Goal: Task Accomplishment & Management: Use online tool/utility

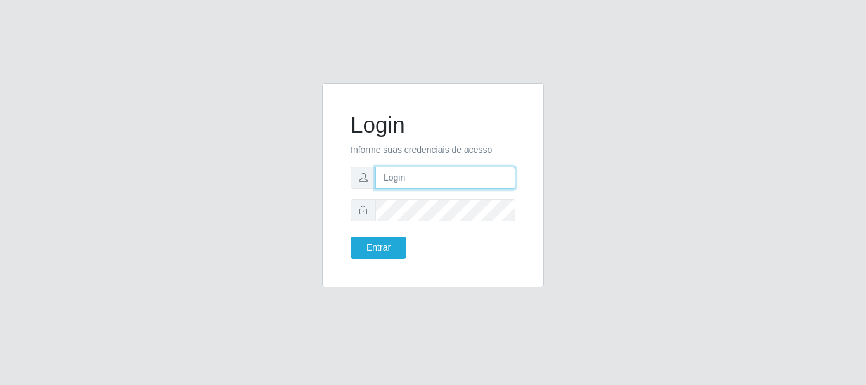
click at [390, 177] on input "text" at bounding box center [445, 178] width 140 height 22
type input "G"
type input "gyovana@bemais"
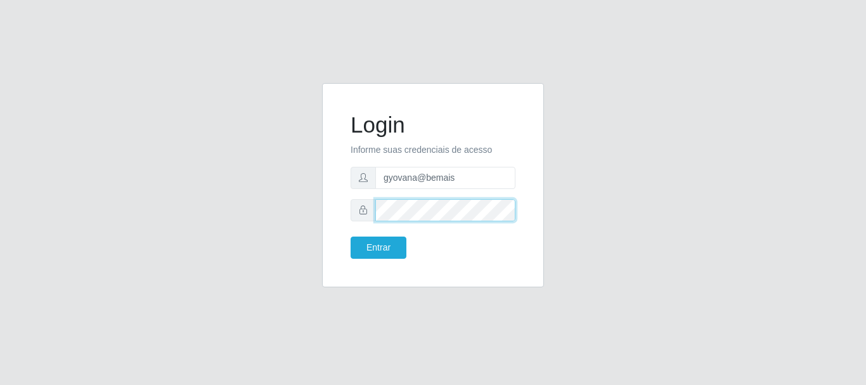
click at [350, 236] on button "Entrar" at bounding box center [378, 247] width 56 height 22
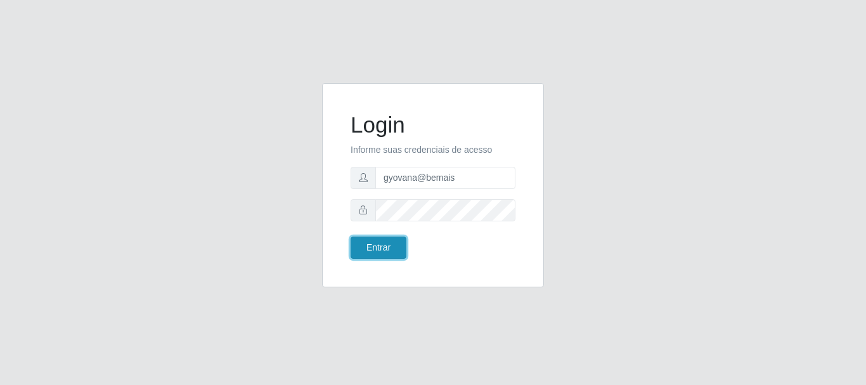
click at [391, 248] on button "Entrar" at bounding box center [378, 247] width 56 height 22
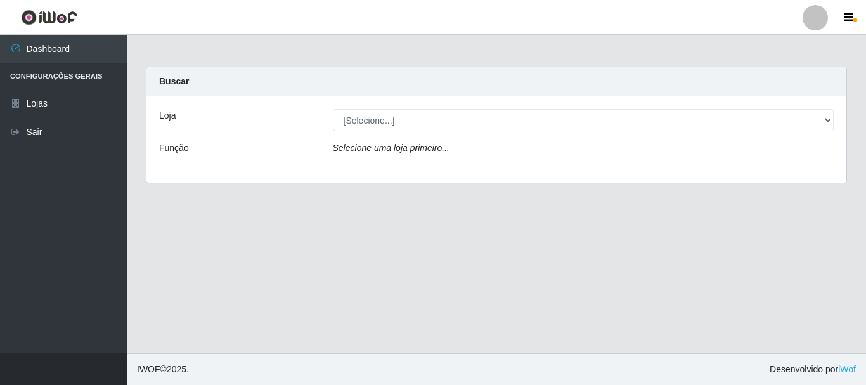
click at [383, 113] on select "[Selecione...] [PERSON_NAME]" at bounding box center [583, 120] width 501 height 22
select select "230"
click at [333, 109] on select "[Selecione...] [PERSON_NAME]" at bounding box center [583, 120] width 501 height 22
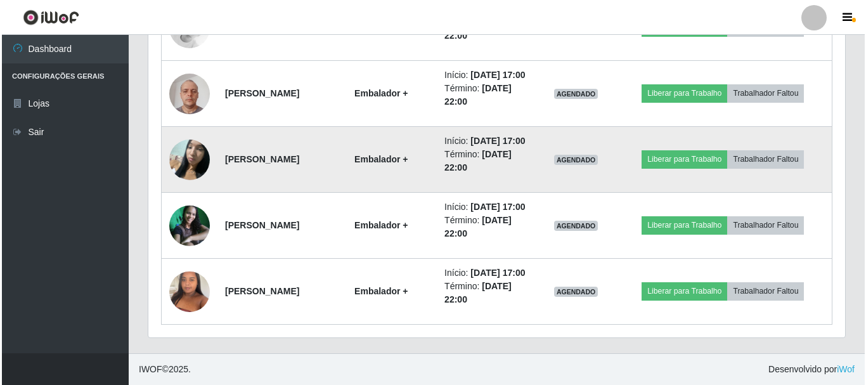
scroll to position [865, 0]
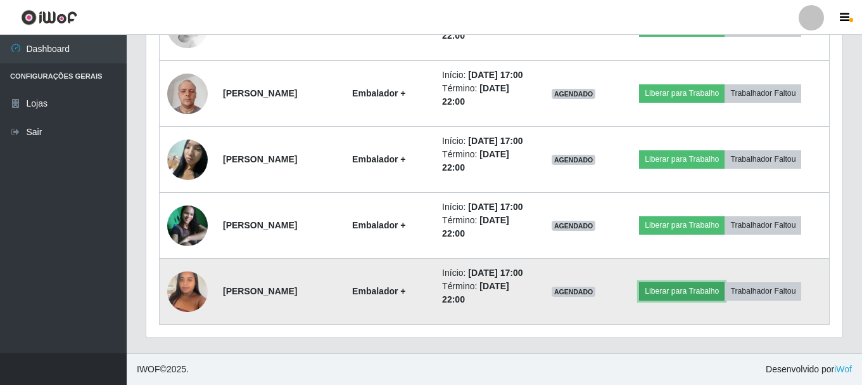
click at [672, 290] on button "Liberar para Trabalho" at bounding box center [682, 291] width 86 height 18
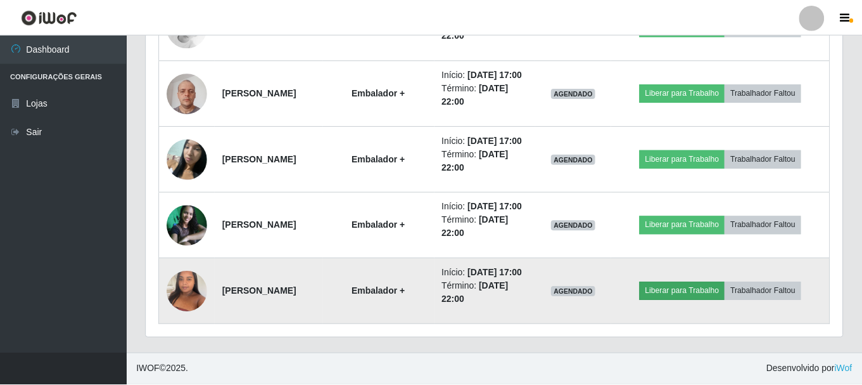
scroll to position [263, 690]
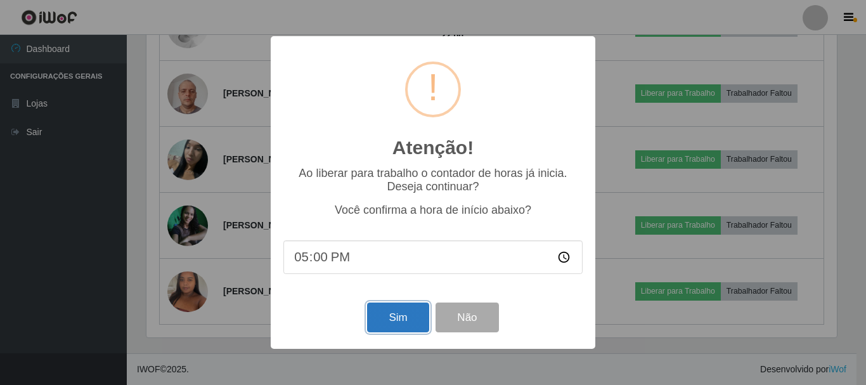
click at [394, 316] on button "Sim" at bounding box center [397, 317] width 61 height 30
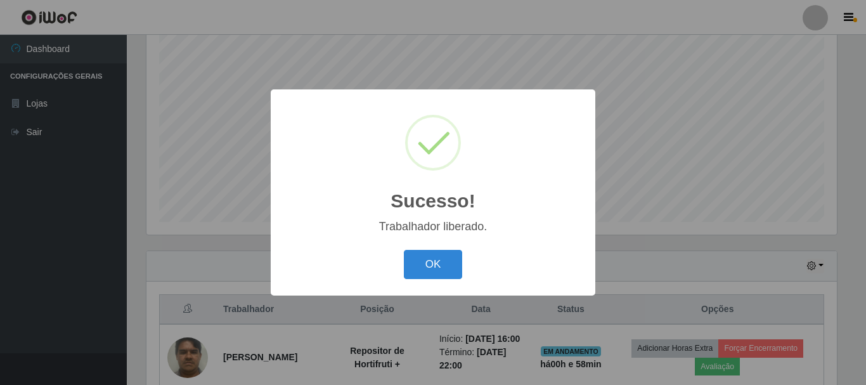
click at [433, 286] on div "Sucesso! × Trabalhador liberado. OK Cancel" at bounding box center [433, 191] width 324 height 205
click at [437, 260] on button "OK" at bounding box center [433, 265] width 59 height 30
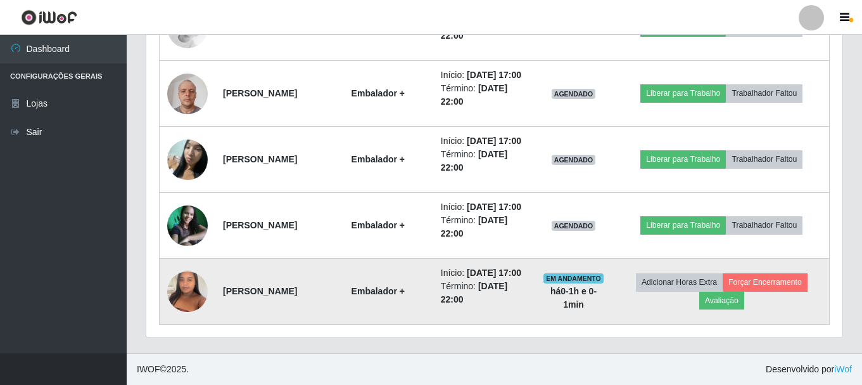
scroll to position [865, 0]
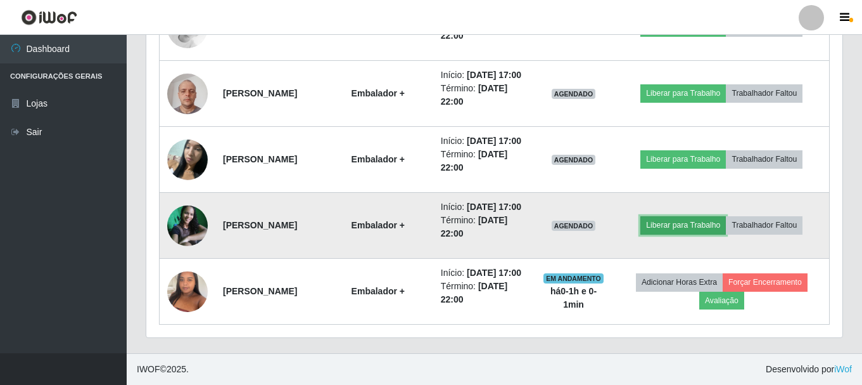
click at [691, 216] on button "Liberar para Trabalho" at bounding box center [684, 225] width 86 height 18
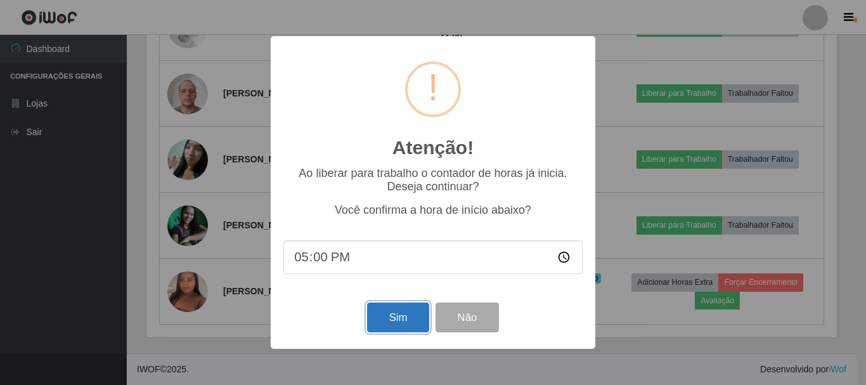
click at [406, 319] on button "Sim" at bounding box center [397, 317] width 61 height 30
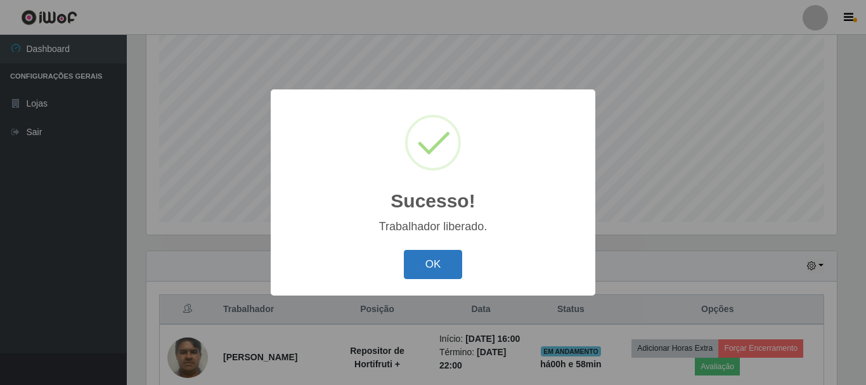
click at [447, 261] on button "OK" at bounding box center [433, 265] width 59 height 30
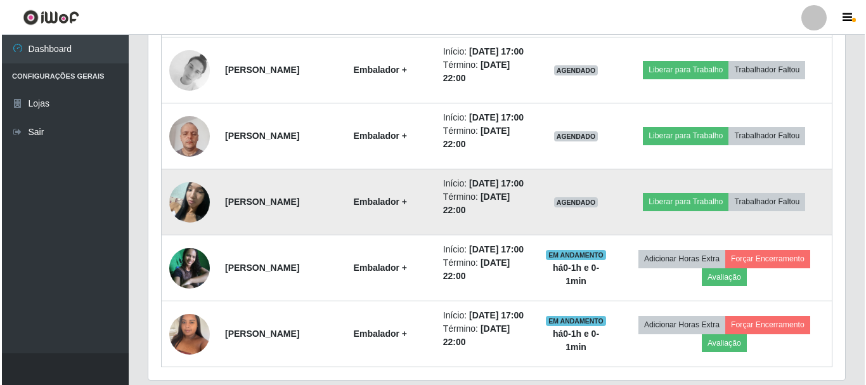
scroll to position [738, 0]
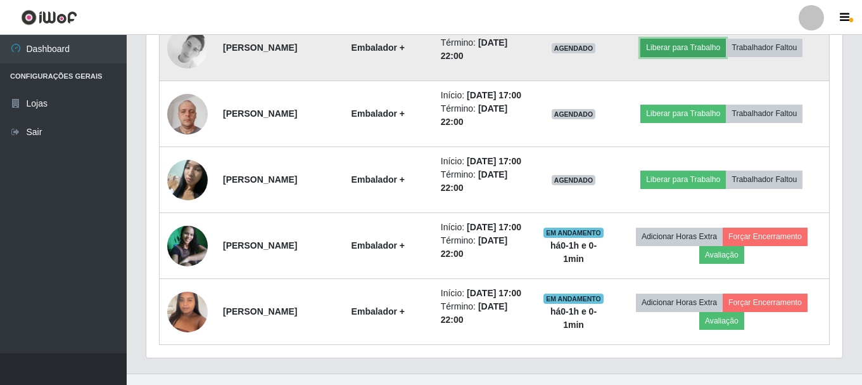
click at [675, 56] on button "Liberar para Trabalho" at bounding box center [684, 48] width 86 height 18
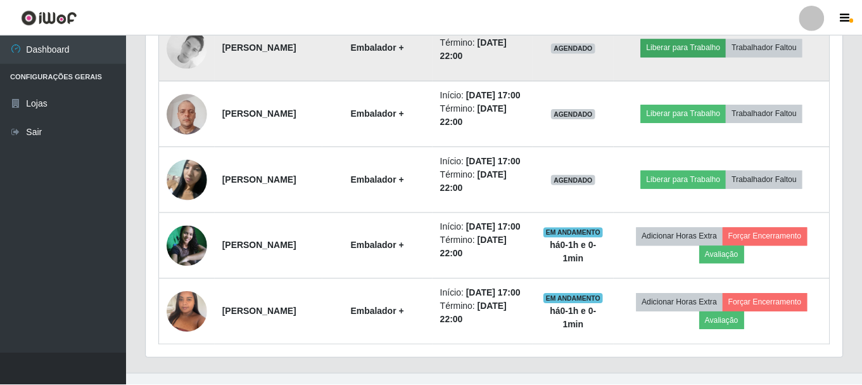
scroll to position [263, 690]
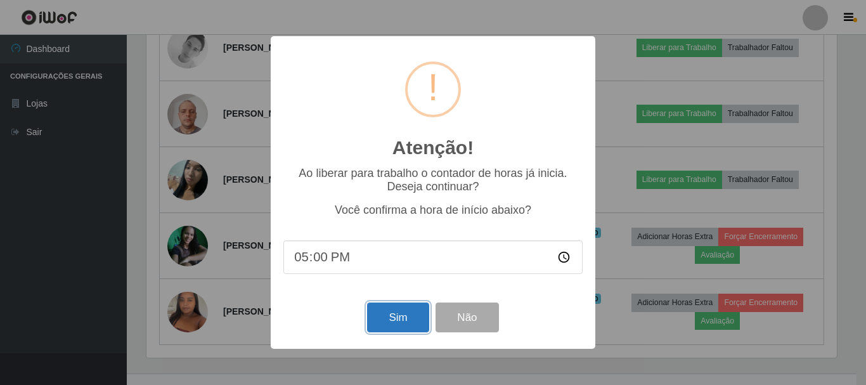
click at [380, 315] on button "Sim" at bounding box center [397, 317] width 61 height 30
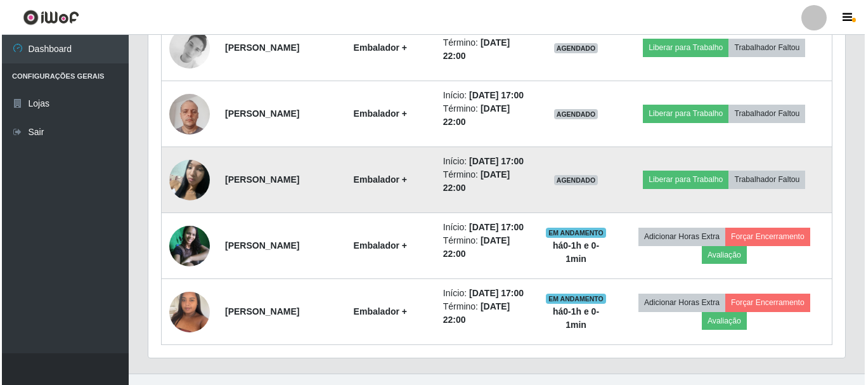
scroll to position [0, 0]
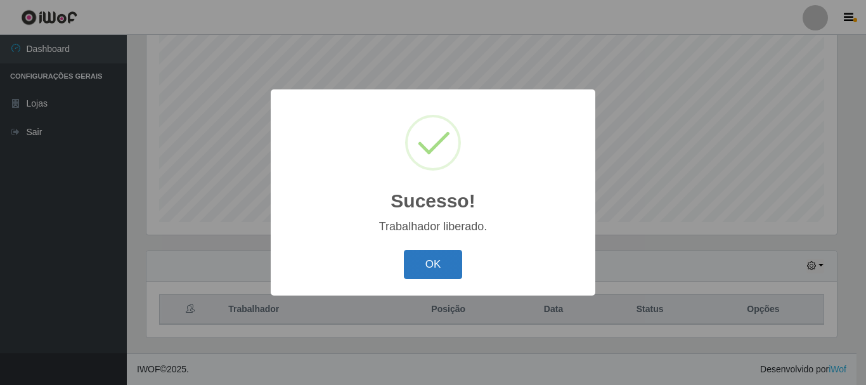
click at [430, 253] on button "OK" at bounding box center [433, 265] width 59 height 30
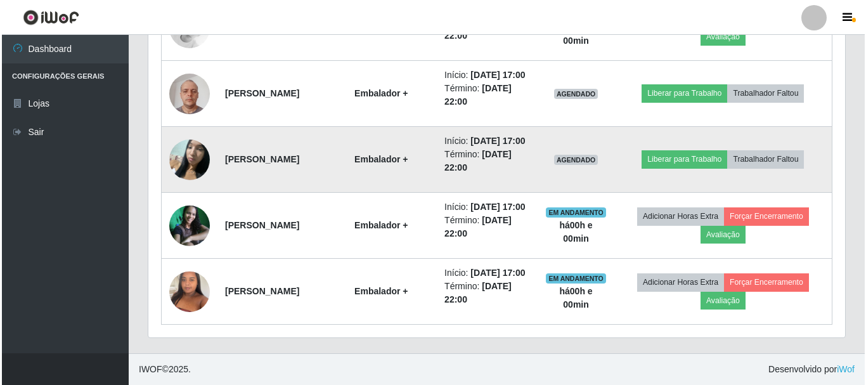
scroll to position [865, 0]
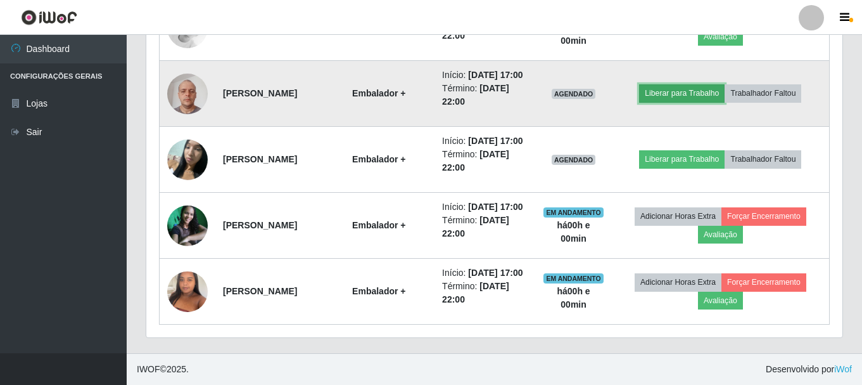
click at [670, 84] on button "Liberar para Trabalho" at bounding box center [682, 93] width 86 height 18
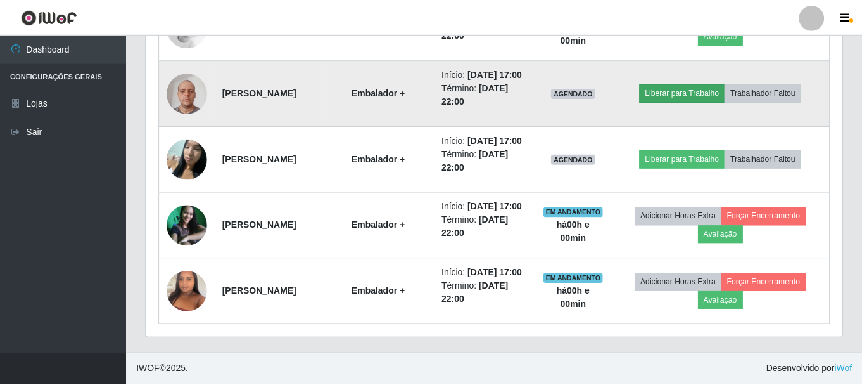
scroll to position [263, 690]
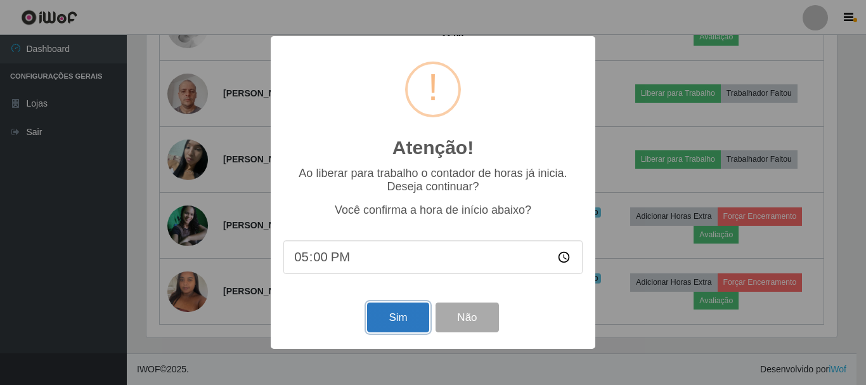
click at [395, 313] on button "Sim" at bounding box center [397, 317] width 61 height 30
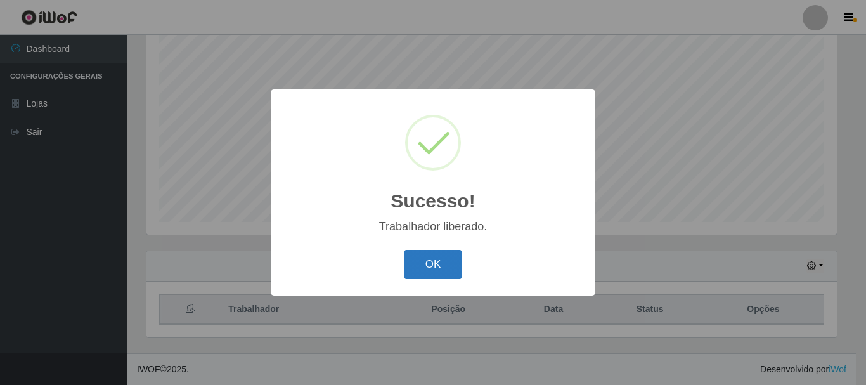
click at [447, 262] on button "OK" at bounding box center [433, 265] width 59 height 30
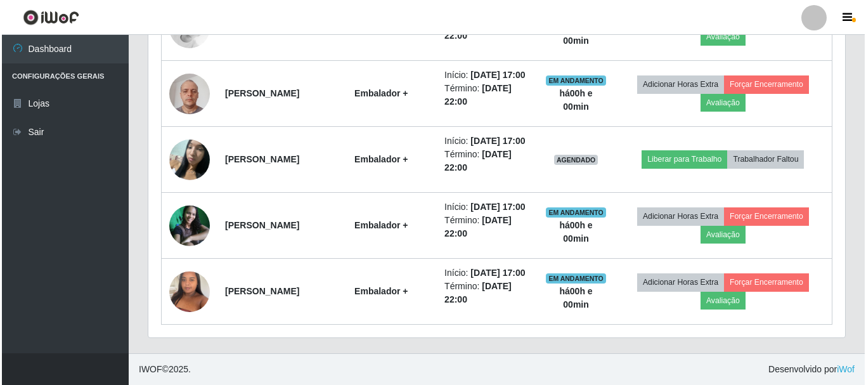
scroll to position [865, 0]
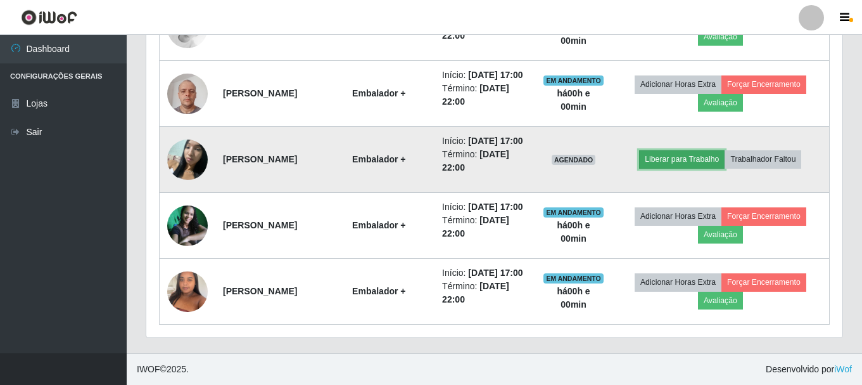
click at [669, 150] on button "Liberar para Trabalho" at bounding box center [682, 159] width 86 height 18
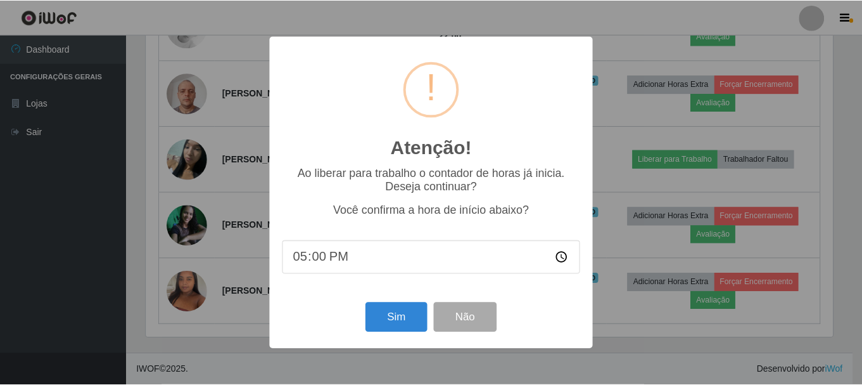
scroll to position [263, 690]
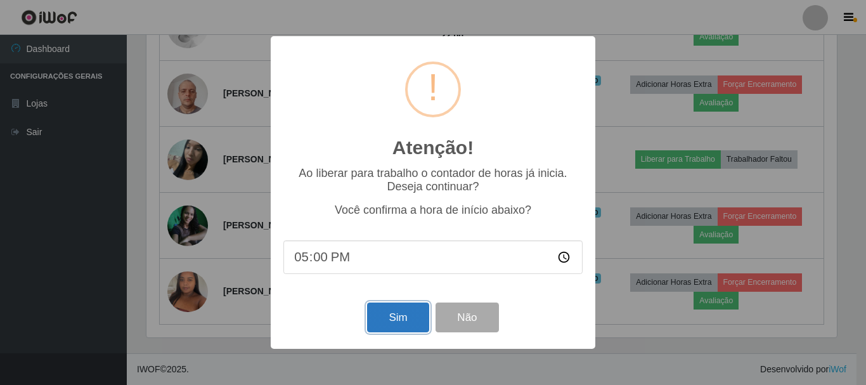
click at [409, 319] on button "Sim" at bounding box center [397, 317] width 61 height 30
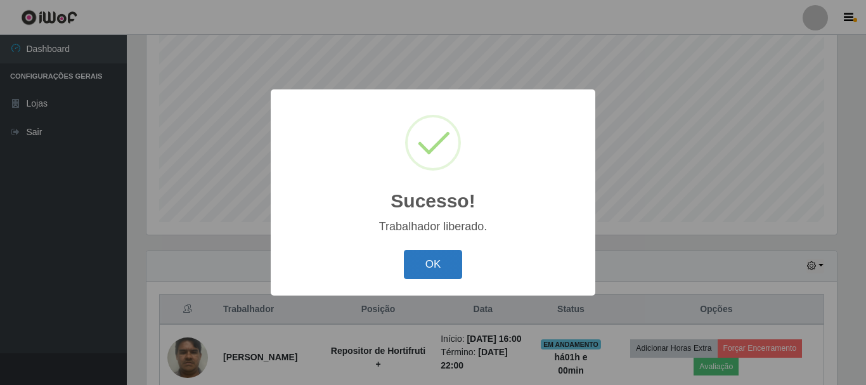
click at [452, 265] on button "OK" at bounding box center [433, 265] width 59 height 30
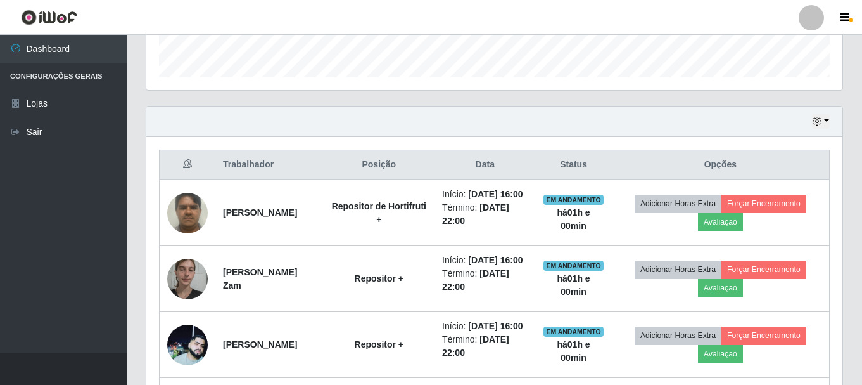
scroll to position [358, 0]
